Goal: Information Seeking & Learning: Learn about a topic

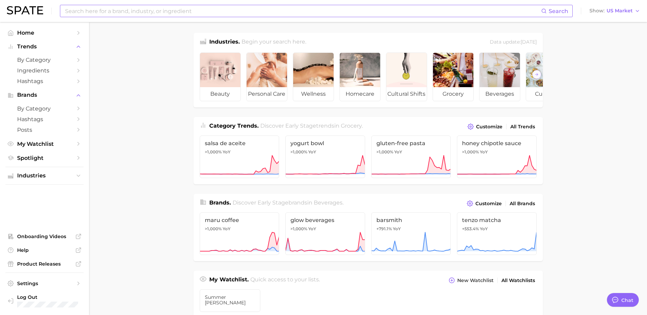
click at [202, 12] on input at bounding box center [302, 11] width 477 height 12
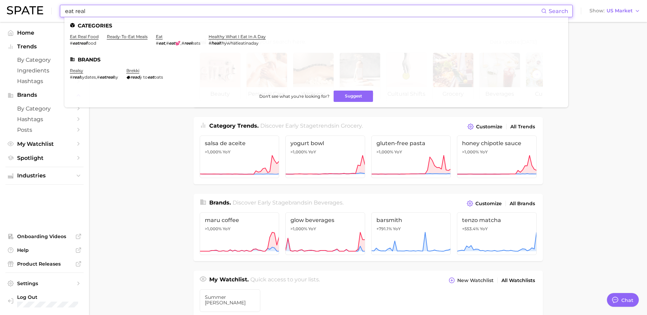
click at [102, 15] on input "eat real" at bounding box center [302, 11] width 477 height 12
click at [101, 14] on input "eat real" at bounding box center [302, 11] width 477 height 12
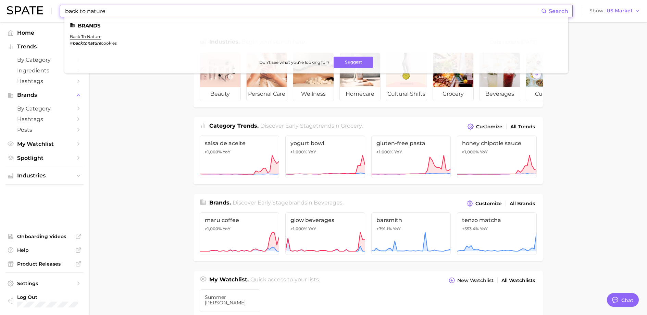
click at [126, 11] on input "back to nature" at bounding box center [302, 11] width 477 height 12
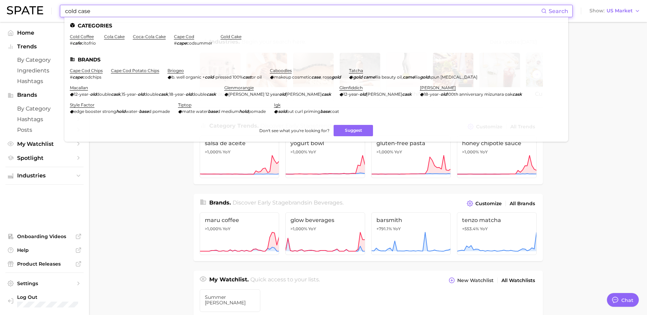
click at [122, 15] on input "cold case" at bounding box center [302, 11] width 477 height 12
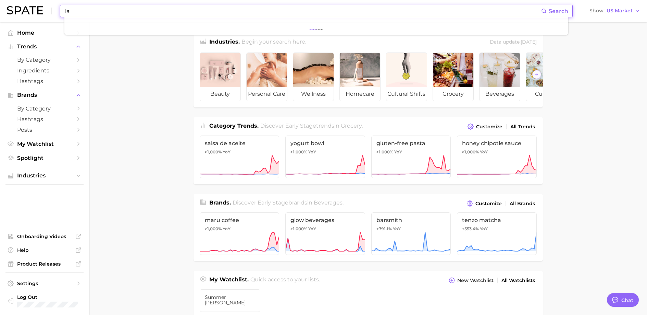
type input "l"
type input "f"
type input "g"
type input "t"
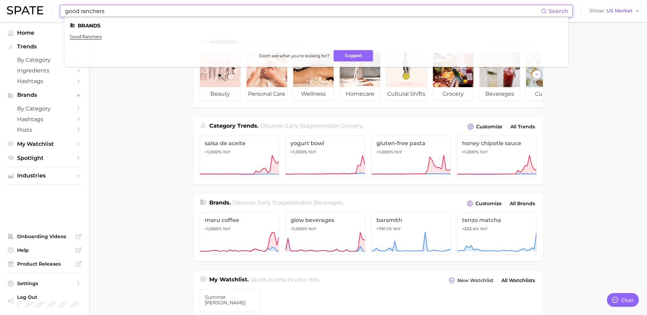
click at [166, 15] on input "good ranchers" at bounding box center [302, 11] width 477 height 12
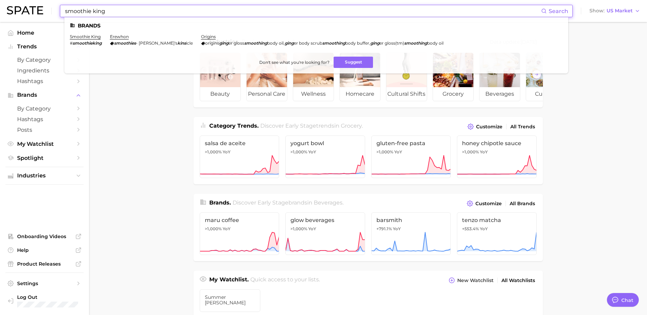
click at [147, 12] on input "smoothie king" at bounding box center [302, 11] width 477 height 12
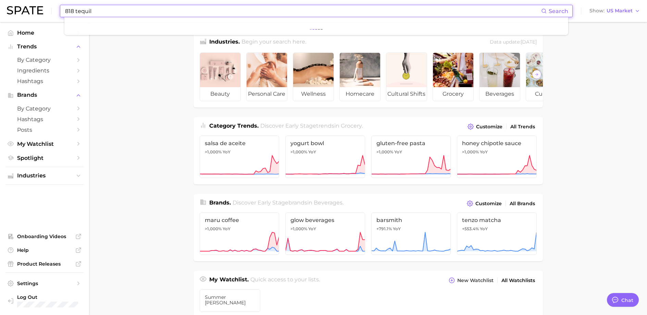
type input "818 tequila"
click at [120, 12] on input "818 tequila" at bounding box center [302, 11] width 477 height 12
click at [112, 12] on input "gold bar whiskey" at bounding box center [302, 11] width 477 height 12
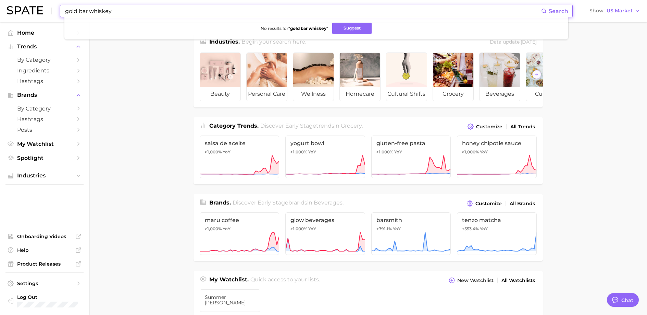
click at [112, 12] on input "gold bar whiskey" at bounding box center [302, 11] width 477 height 12
type input "n"
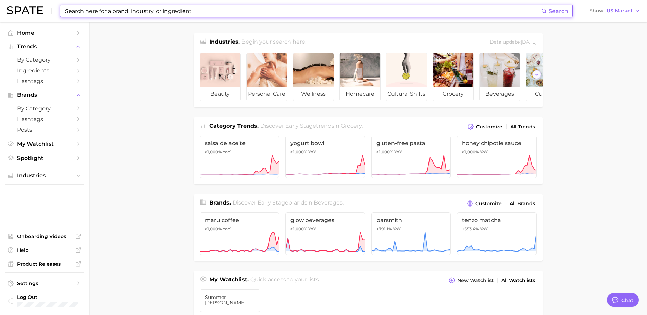
type input "a"
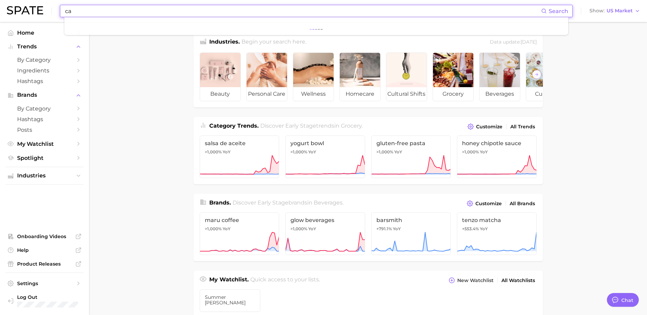
type input "c"
type input "d"
type input "f"
type input "a"
